Goal: Transaction & Acquisition: Purchase product/service

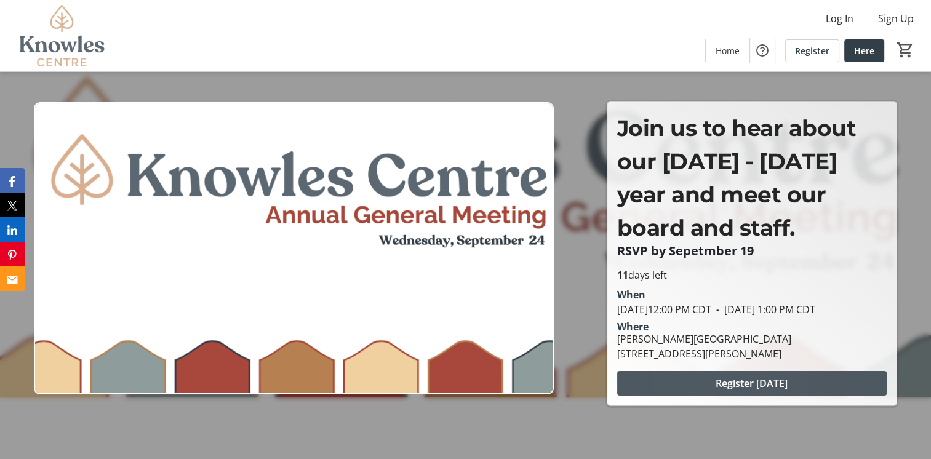
click at [692, 396] on span at bounding box center [751, 384] width 269 height 30
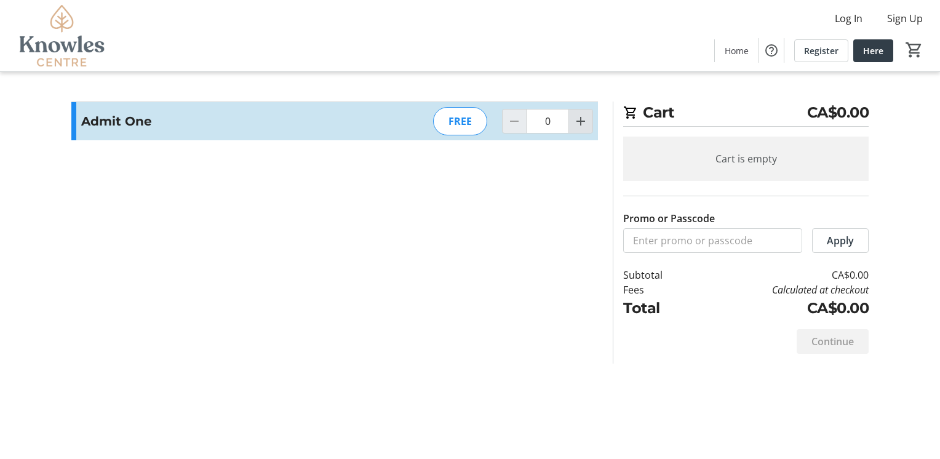
click at [588, 127] on mat-icon "Increment by one" at bounding box center [580, 121] width 15 height 15
type input "1"
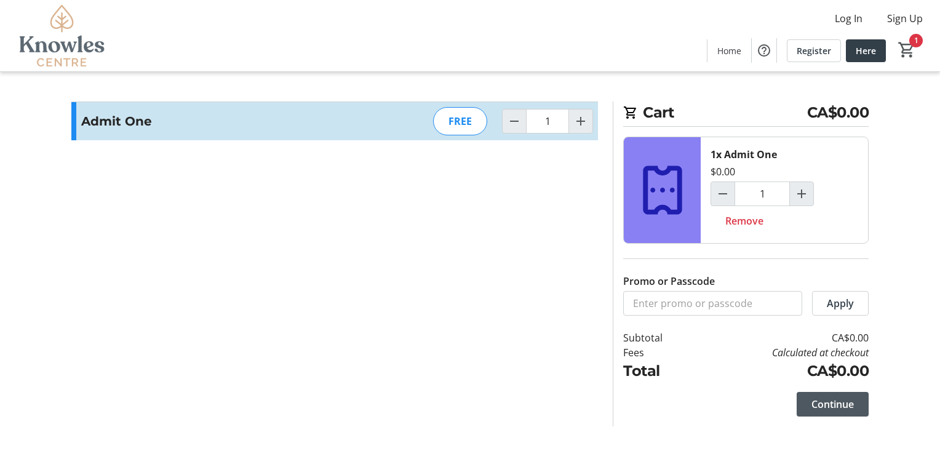
click at [822, 403] on span "Continue" at bounding box center [832, 404] width 42 height 15
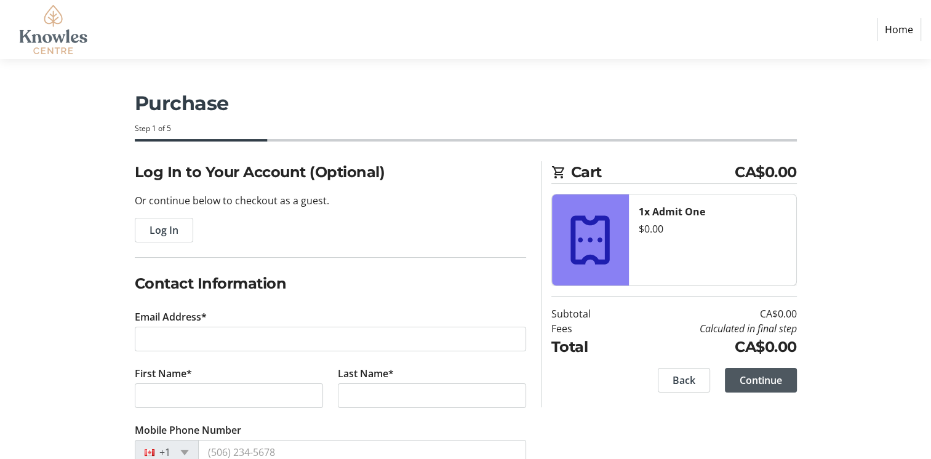
click at [767, 386] on span "Continue" at bounding box center [761, 380] width 42 height 15
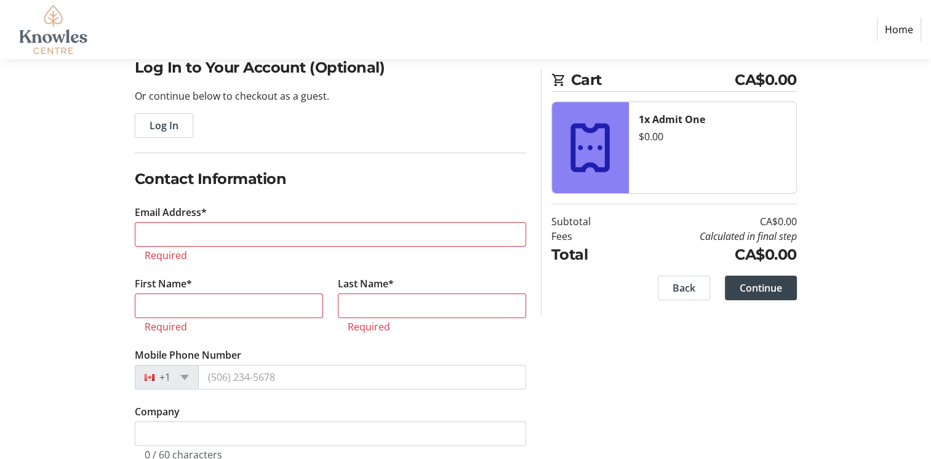
scroll to position [105, 0]
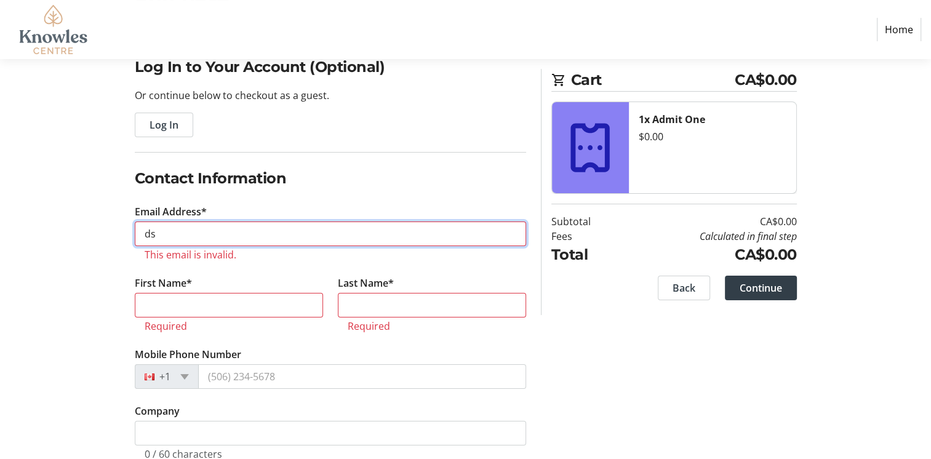
type input "[EMAIL_ADDRESS][DOMAIN_NAME]"
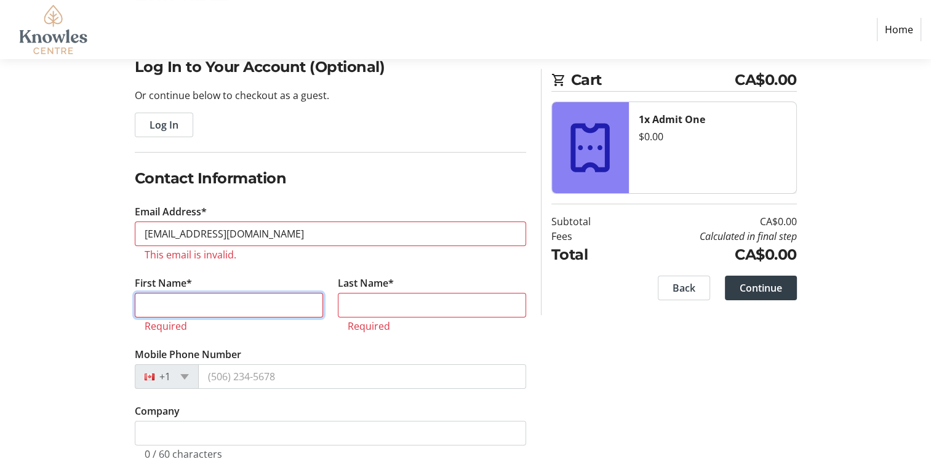
type input "[PERSON_NAME]"
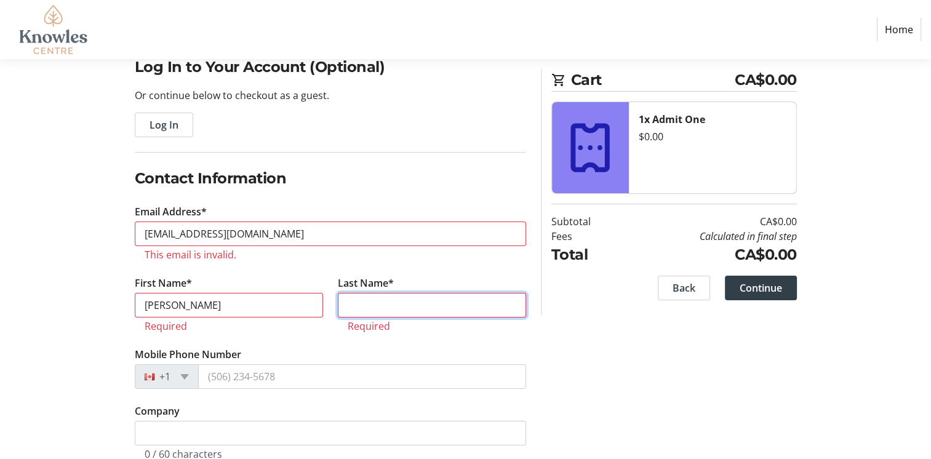
type input "Morgadinho"
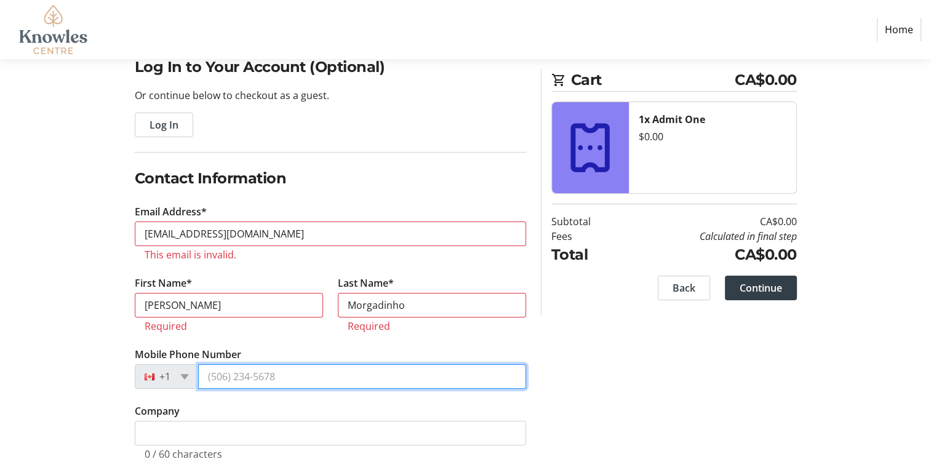
type input "[PHONE_NUMBER]"
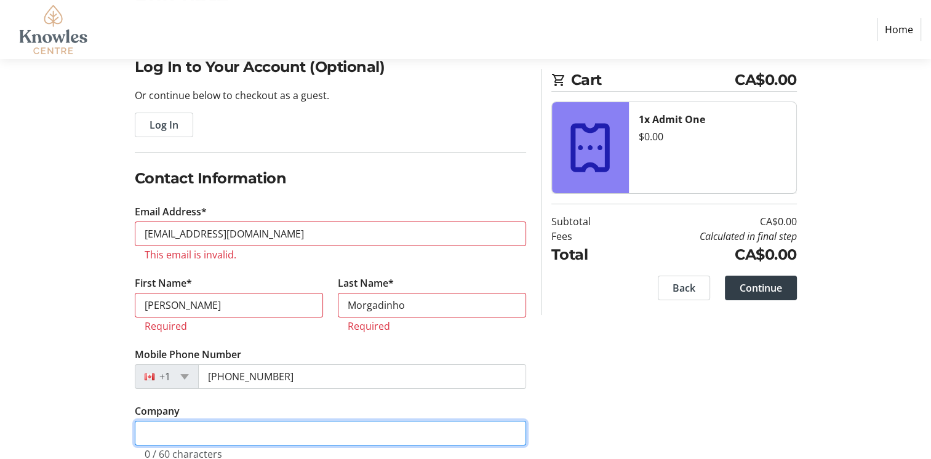
type input "[PERSON_NAME][GEOGRAPHIC_DATA]"
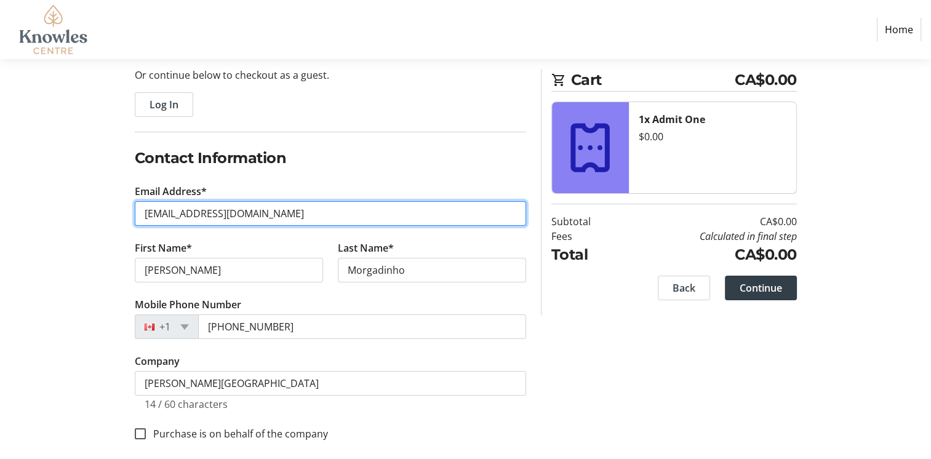
scroll to position [135, 0]
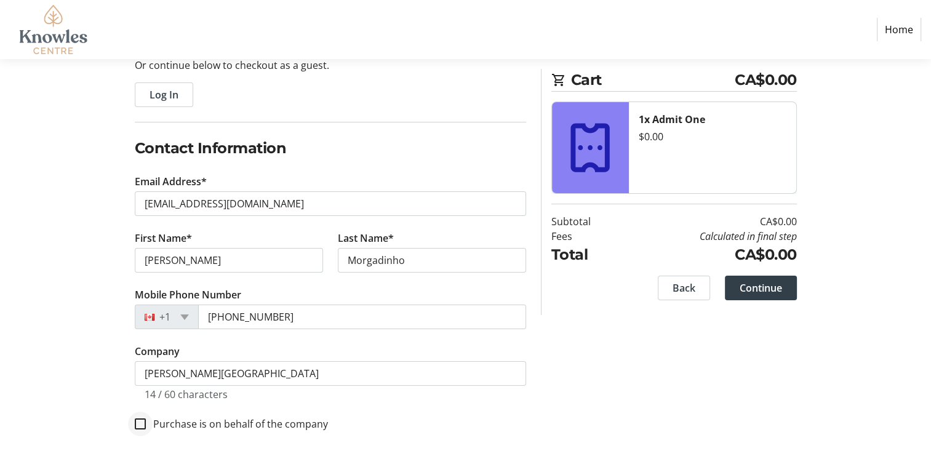
click at [131, 425] on div at bounding box center [141, 424] width 30 height 30
checkbox input "true"
click at [767, 281] on span "Continue" at bounding box center [761, 288] width 42 height 15
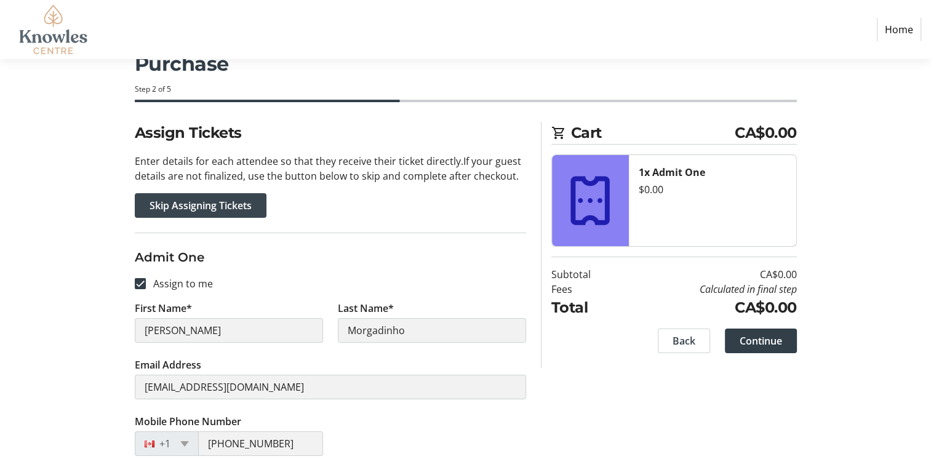
scroll to position [62, 0]
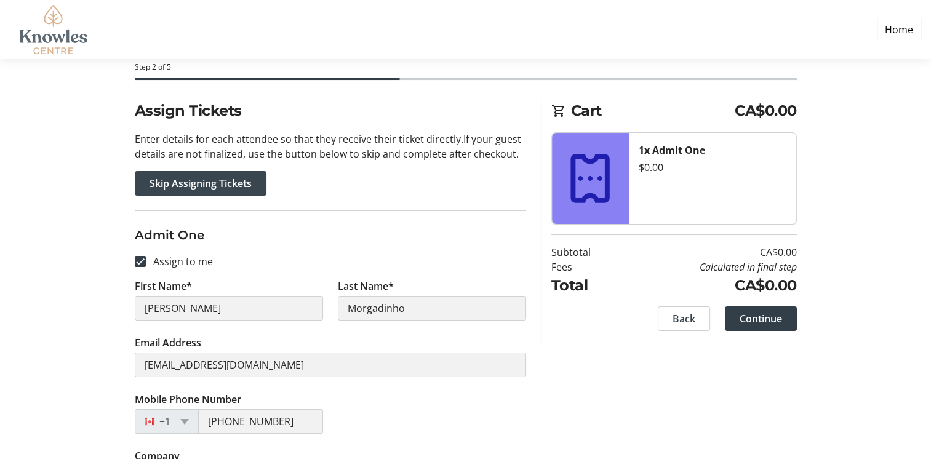
click at [235, 189] on span "Skip Assigning Tickets" at bounding box center [201, 183] width 102 height 15
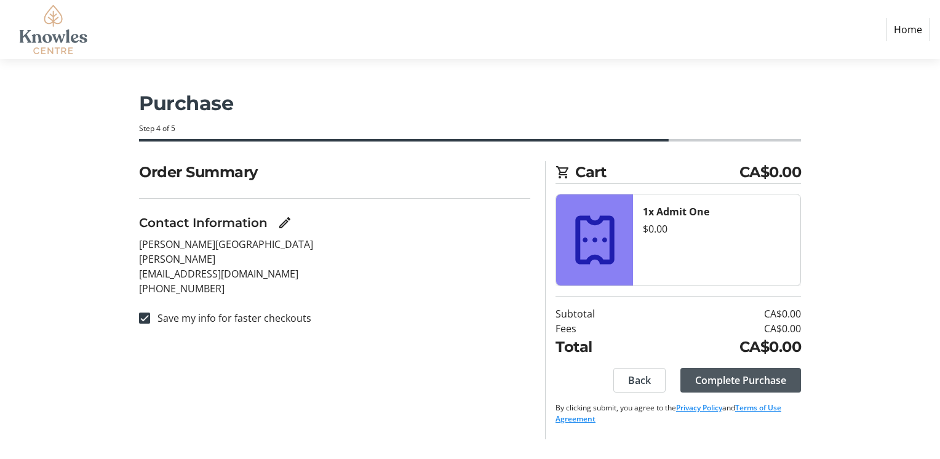
click at [771, 372] on span at bounding box center [740, 380] width 121 height 30
